Goal: Find specific page/section

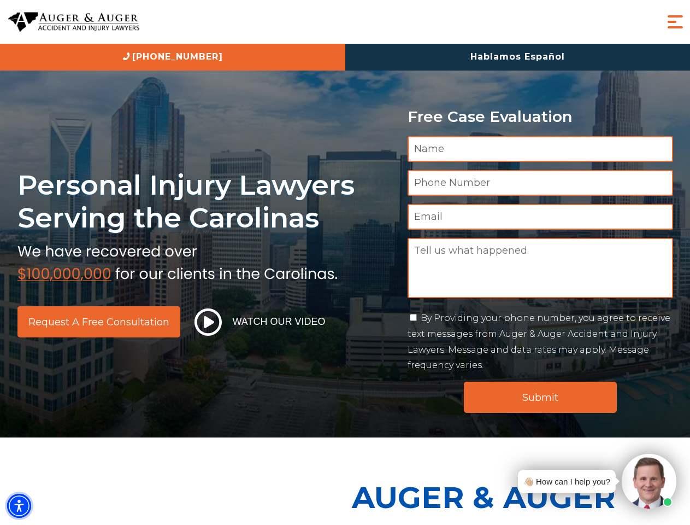
click at [19, 505] on img "Accessibility Menu" at bounding box center [19, 505] width 24 height 24
